Goal: Transaction & Acquisition: Purchase product/service

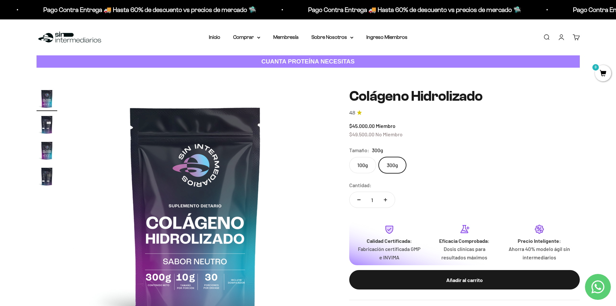
click at [559, 38] on link "Iniciar sesión" at bounding box center [561, 37] width 7 height 7
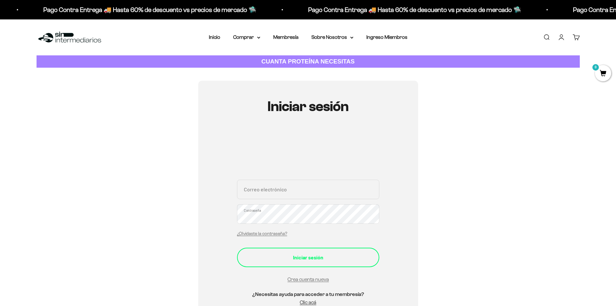
type input "rito.hernan@gmail.com"
click at [304, 252] on button "Iniciar sesión" at bounding box center [308, 256] width 142 height 19
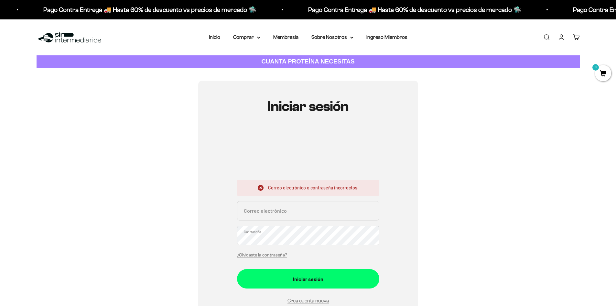
type input "rito.hernan@gmail.com"
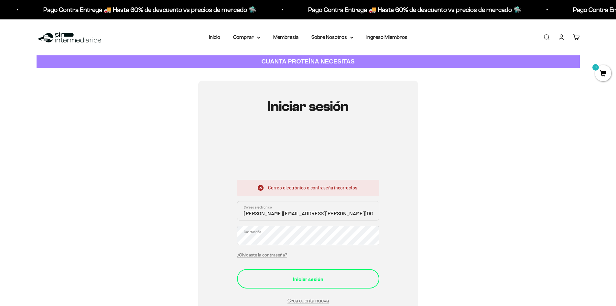
click at [372, 281] on button "Iniciar sesión" at bounding box center [308, 278] width 142 height 19
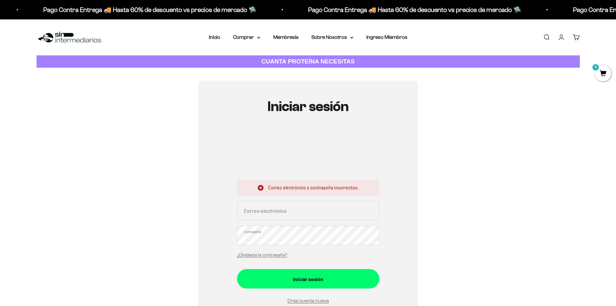
type input "rito.hernan@gmail.com"
click at [237, 269] on button "Iniciar sesión" at bounding box center [308, 278] width 142 height 19
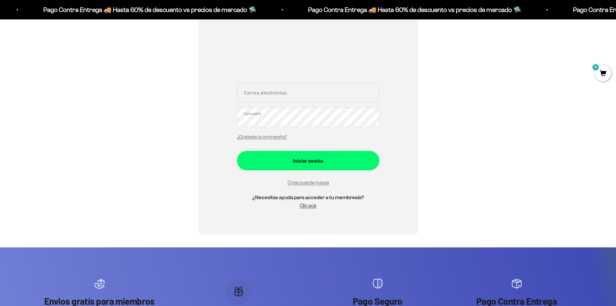
scroll to position [97, 0]
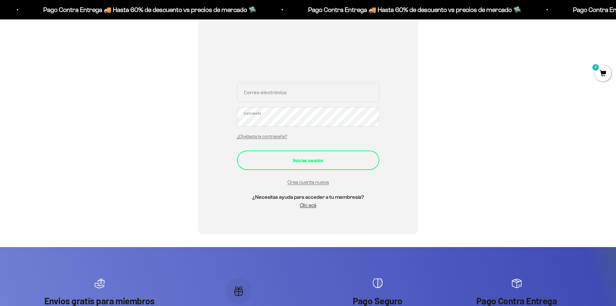
type input "[PERSON_NAME][EMAIL_ADDRESS][PERSON_NAME][DOMAIN_NAME]"
click at [301, 157] on div "Iniciar sesión" at bounding box center [308, 160] width 116 height 8
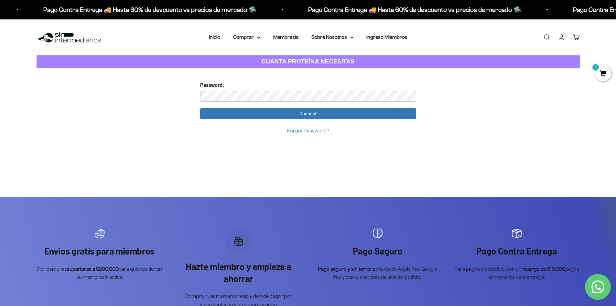
click at [200, 108] on input "Connect" at bounding box center [308, 113] width 216 height 11
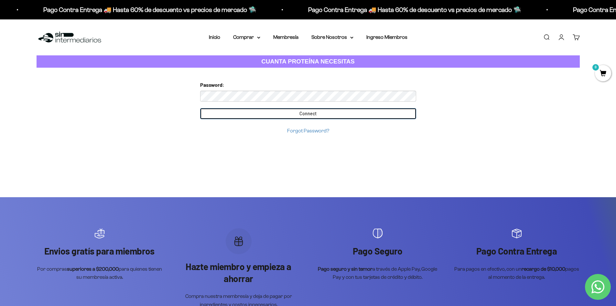
click at [355, 116] on input "Connect" at bounding box center [308, 113] width 216 height 11
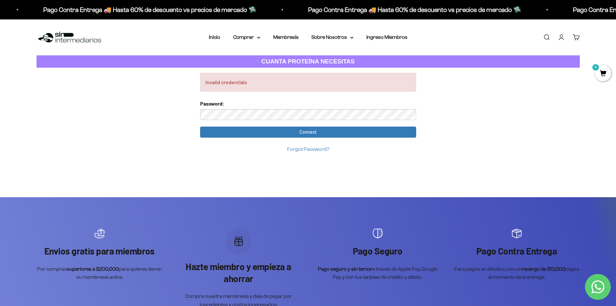
click at [200, 126] on input "Connect" at bounding box center [308, 131] width 216 height 11
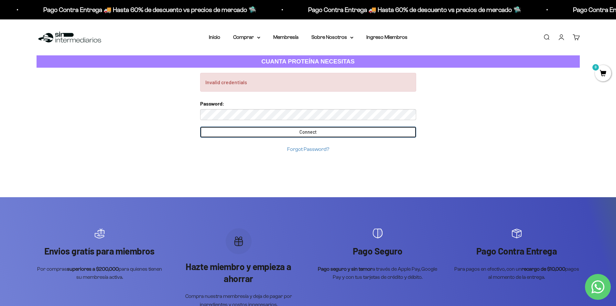
click at [324, 129] on input "Connect" at bounding box center [308, 131] width 216 height 11
click at [278, 132] on input "Connect" at bounding box center [308, 131] width 216 height 11
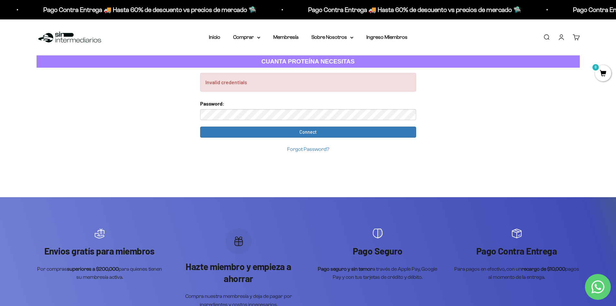
click at [300, 150] on link "Forgot Password?" at bounding box center [308, 148] width 42 height 5
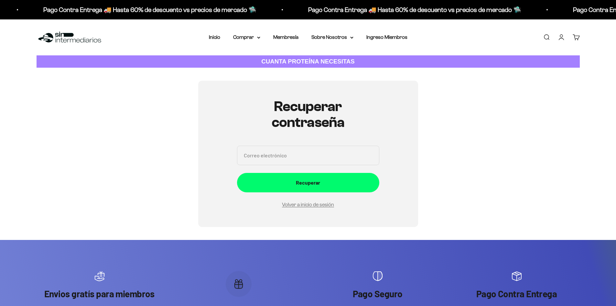
scroll to position [73, 0]
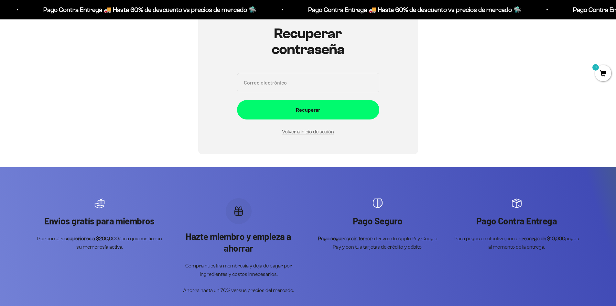
click at [277, 82] on input "Correo electrónico" at bounding box center [308, 82] width 142 height 19
type input "[PERSON_NAME][EMAIL_ADDRESS][PERSON_NAME][DOMAIN_NAME]"
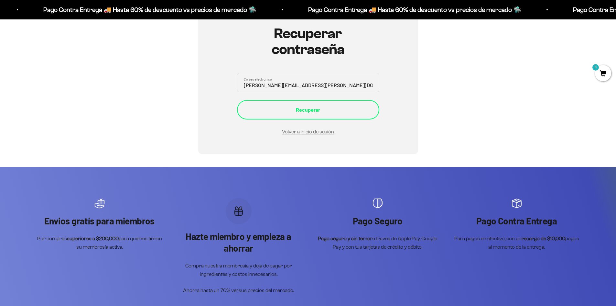
click at [280, 106] on div "Recuperar" at bounding box center [308, 109] width 116 height 8
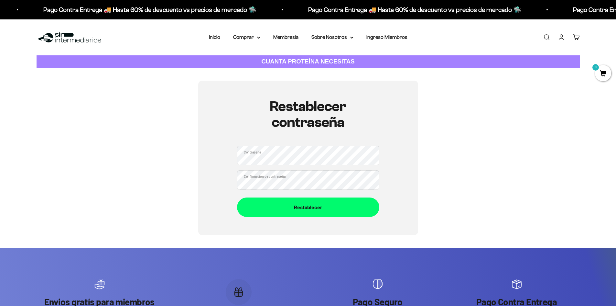
click at [237, 197] on button "Restablecer" at bounding box center [308, 206] width 142 height 19
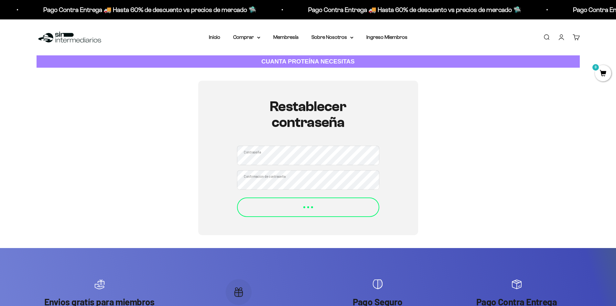
click at [254, 207] on div "Restablecer" at bounding box center [308, 203] width 116 height 8
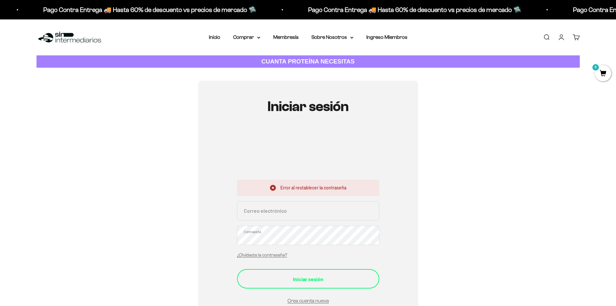
type input "rito.hernan@gmail.com"
click at [297, 278] on div "Iniciar sesión" at bounding box center [308, 279] width 116 height 8
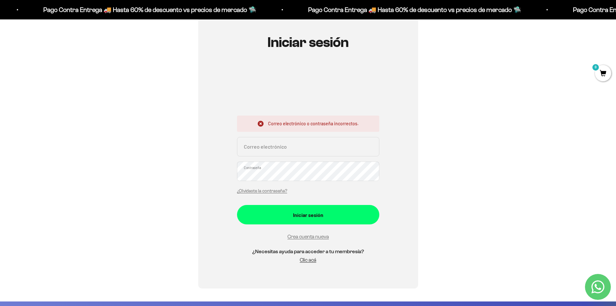
scroll to position [65, 0]
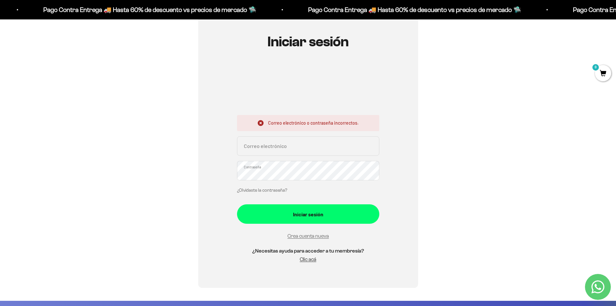
type input "[PERSON_NAME][EMAIL_ADDRESS][PERSON_NAME][DOMAIN_NAME]"
click at [264, 189] on link "¿Olvidaste la contraseña?" at bounding box center [262, 190] width 50 height 5
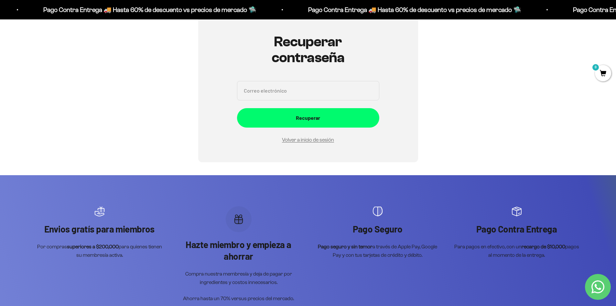
click at [296, 89] on input "Correo electrónico" at bounding box center [308, 90] width 142 height 19
type input "rito.hernan@gmail.com"
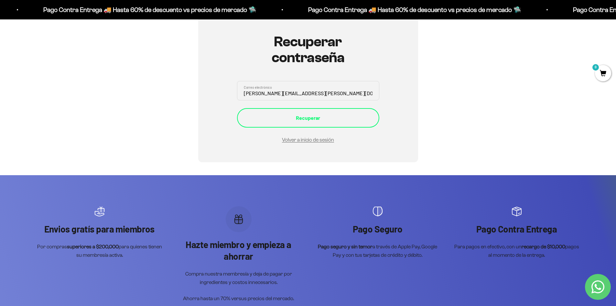
click at [292, 115] on div "Recuperar" at bounding box center [308, 117] width 116 height 8
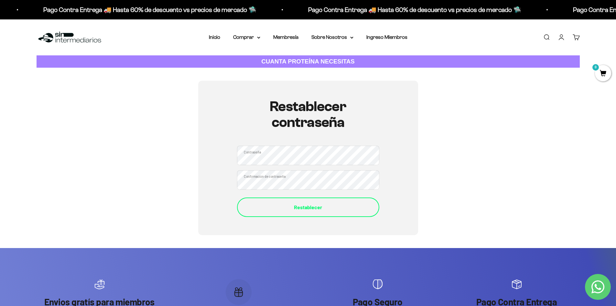
click at [260, 207] on div "Restablecer" at bounding box center [308, 207] width 116 height 8
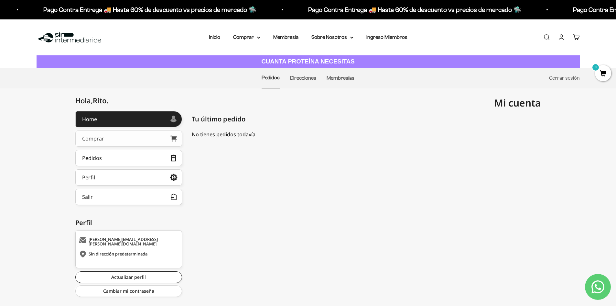
click at [117, 142] on link "Comprar" at bounding box center [128, 138] width 107 height 16
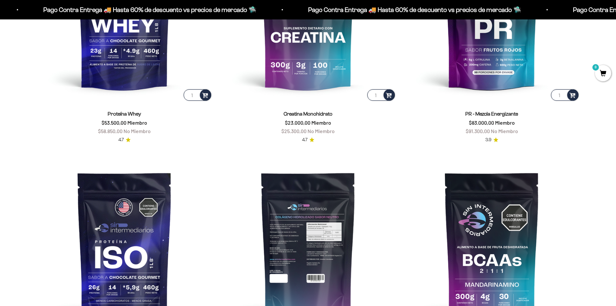
scroll to position [323, 0]
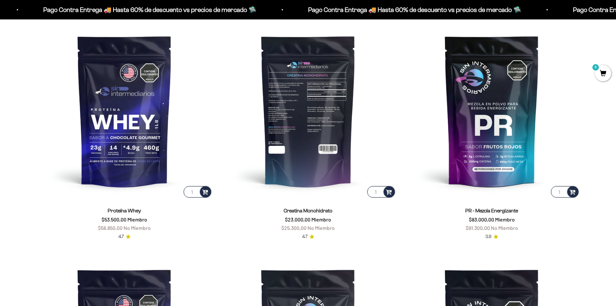
click at [299, 135] on img at bounding box center [308, 111] width 176 height 176
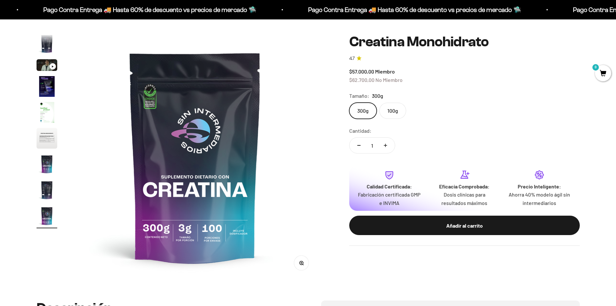
scroll to position [65, 0]
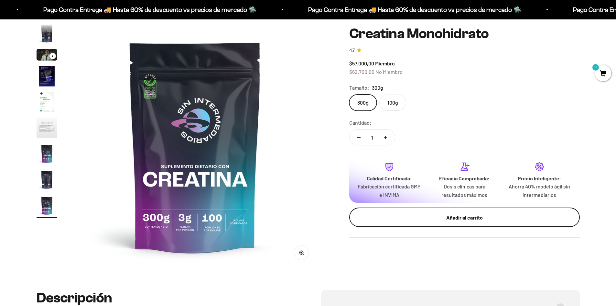
click at [414, 219] on div "Añadir al carrito" at bounding box center [464, 217] width 205 height 8
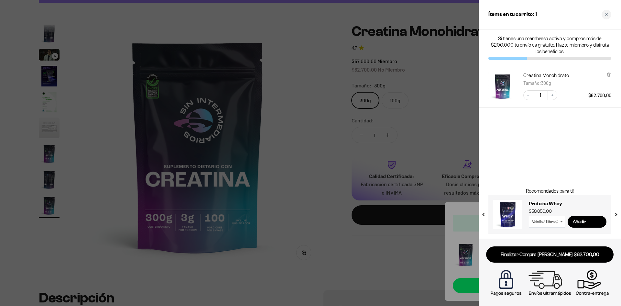
click at [322, 176] on div at bounding box center [310, 153] width 621 height 306
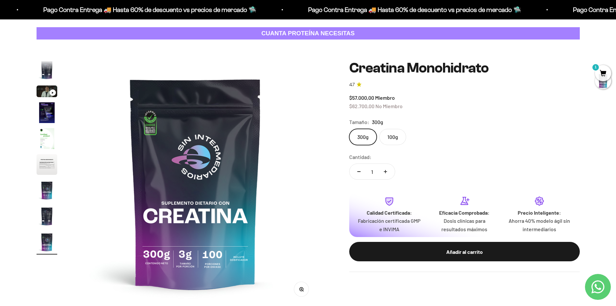
scroll to position [0, 0]
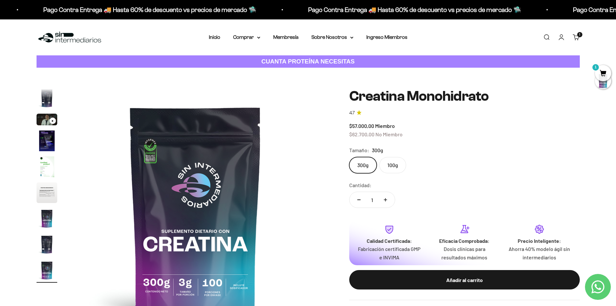
click at [560, 36] on link "Cuenta" at bounding box center [561, 37] width 7 height 7
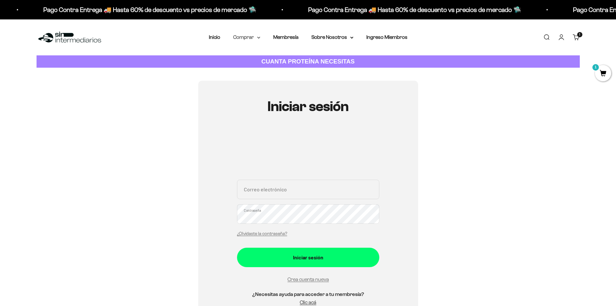
type input "[EMAIL_ADDRESS][DOMAIN_NAME]"
click at [250, 39] on summary "Comprar" at bounding box center [246, 37] width 27 height 8
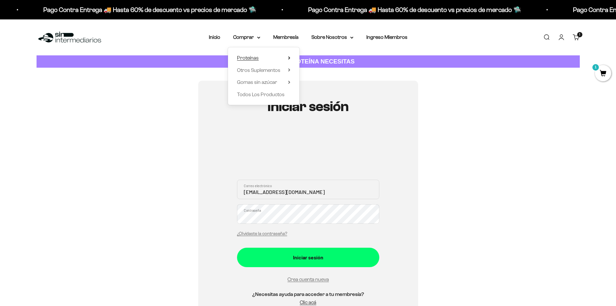
click at [250, 57] on span "Proteínas" at bounding box center [248, 57] width 22 height 5
click at [272, 71] on span "Otros Suplementos" at bounding box center [258, 69] width 43 height 5
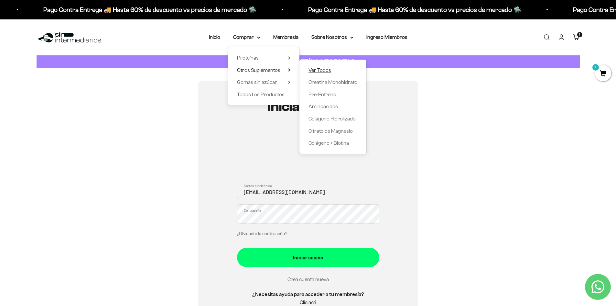
click at [321, 70] on span "Ver Todos" at bounding box center [319, 69] width 23 height 5
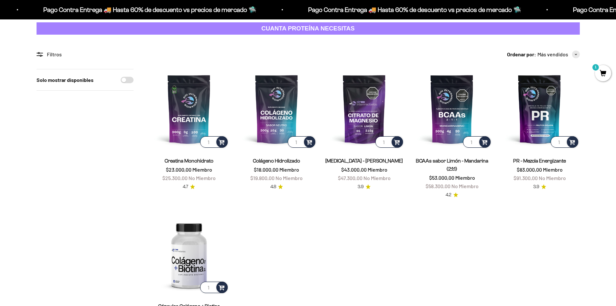
scroll to position [32, 0]
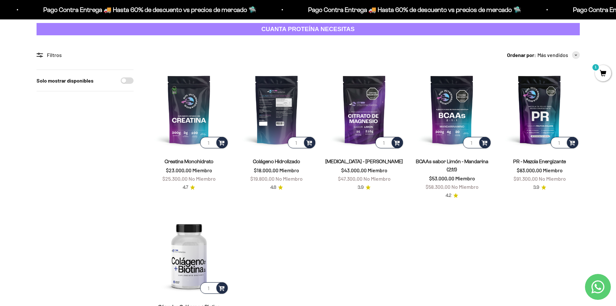
click at [282, 122] on img at bounding box center [277, 110] width 80 height 80
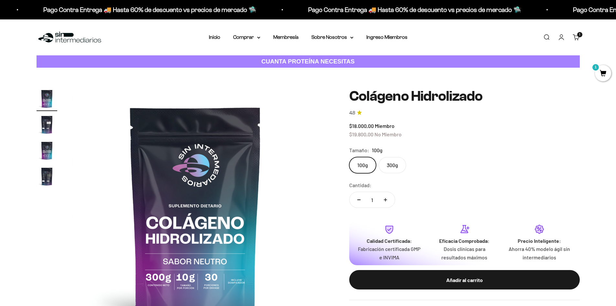
click at [394, 164] on label "300g" at bounding box center [392, 165] width 27 height 16
click at [349, 157] on input "300g" at bounding box center [349, 156] width 0 height 0
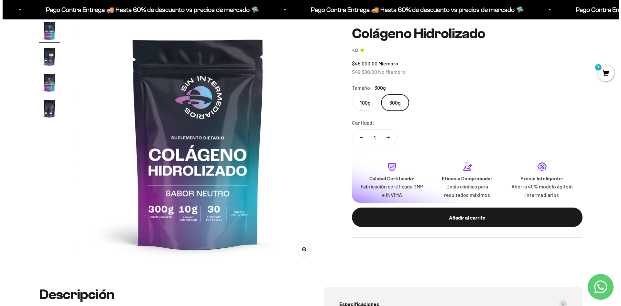
scroll to position [65, 0]
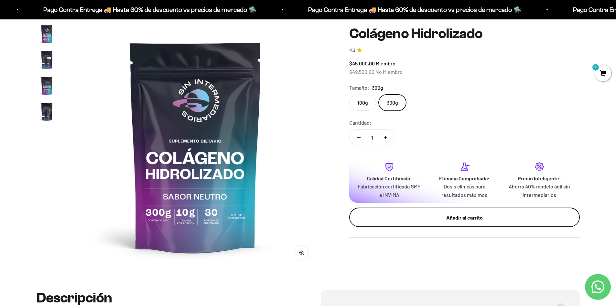
click at [384, 212] on button "Añadir al carrito" at bounding box center [464, 216] width 231 height 19
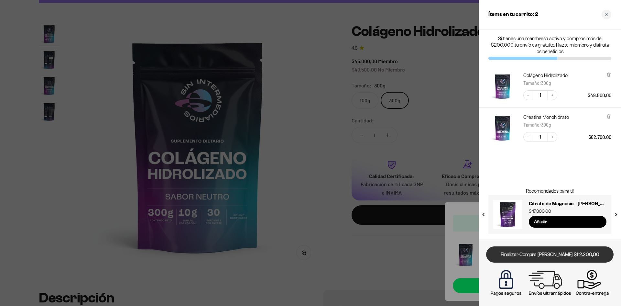
click at [519, 254] on link "Finalizar Compra Segura $112.200,00" at bounding box center [549, 254] width 127 height 16
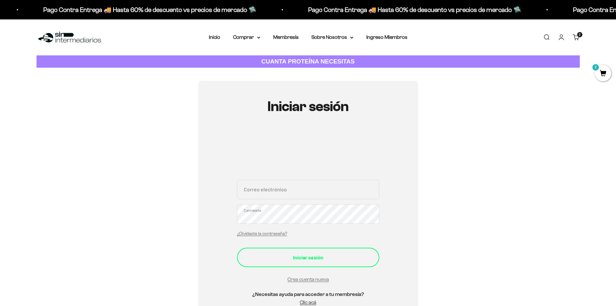
type input "rito.hernan@gmail.com"
click at [285, 256] on div "Iniciar sesión" at bounding box center [308, 257] width 116 height 8
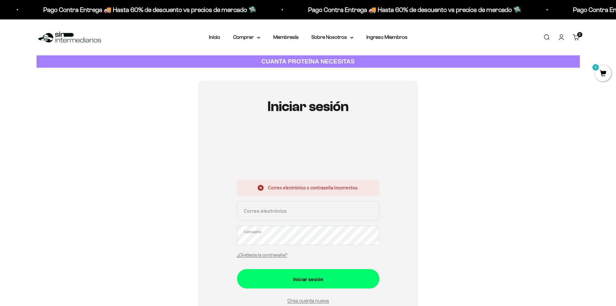
type input "[EMAIL_ADDRESS][PERSON_NAME][DOMAIN_NAME]"
click at [237, 269] on button "Iniciar sesión" at bounding box center [308, 278] width 142 height 19
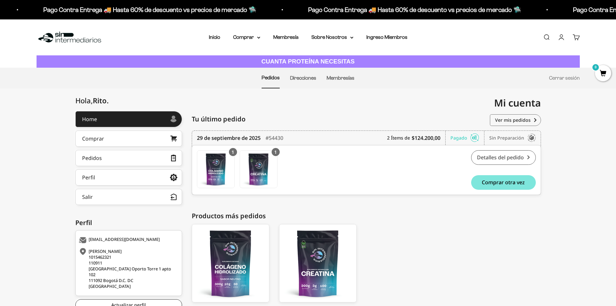
click at [497, 161] on link "Detalles del pedido" at bounding box center [503, 157] width 65 height 15
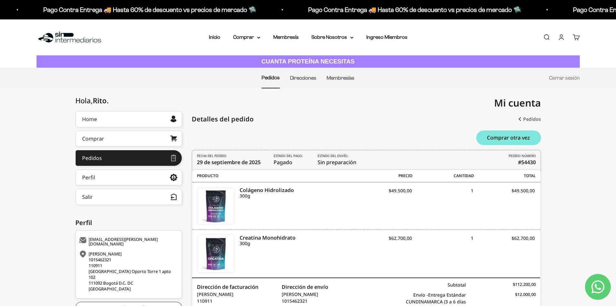
click at [531, 118] on link "Pedidos" at bounding box center [529, 119] width 23 height 12
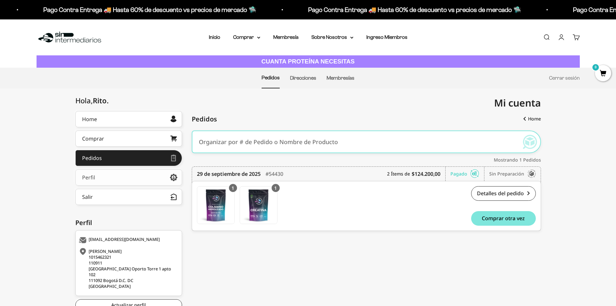
click at [117, 176] on link "Perfil" at bounding box center [128, 177] width 107 height 16
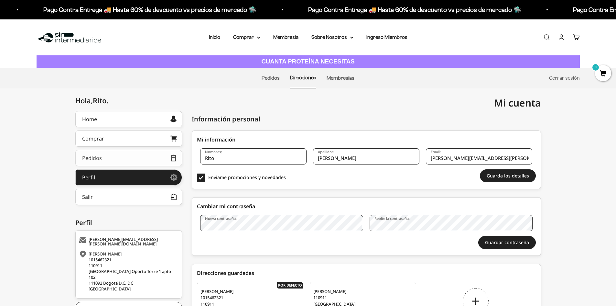
click at [119, 161] on link "Pedidos" at bounding box center [128, 158] width 107 height 16
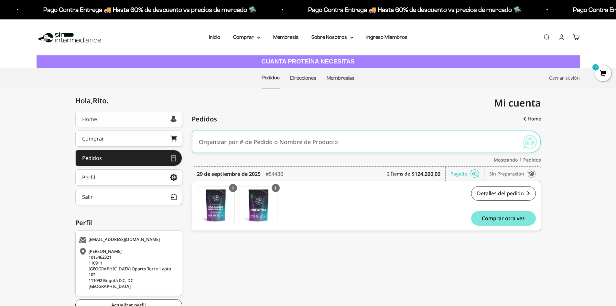
click at [131, 120] on link "Home" at bounding box center [128, 119] width 107 height 16
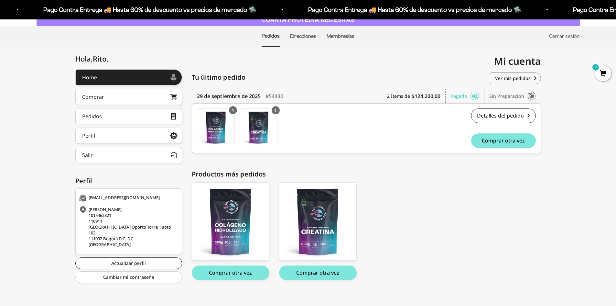
scroll to position [47, 0]
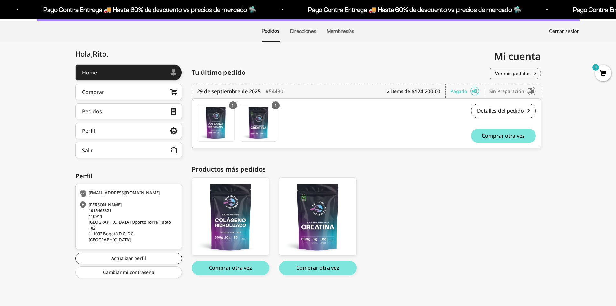
click at [554, 30] on link "Cerrar sesión" at bounding box center [564, 30] width 31 height 5
